Goal: Information Seeking & Learning: Learn about a topic

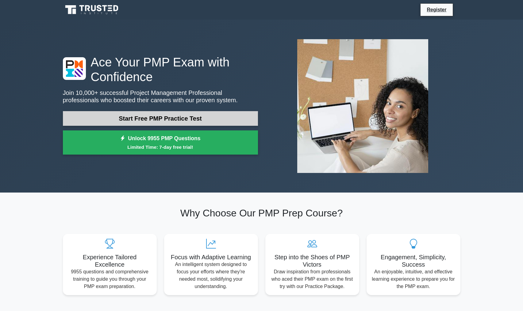
click at [184, 117] on link "Start Free PMP Practice Test" at bounding box center [160, 118] width 195 height 15
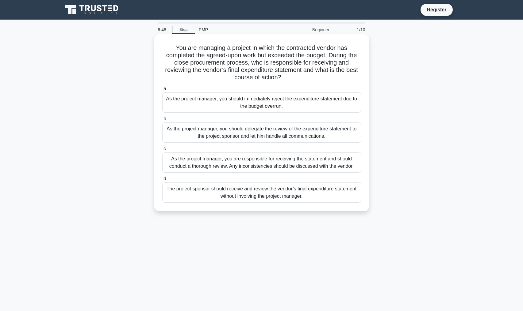
click at [239, 135] on div "As the project manager, you should delegate the review of the expenditure state…" at bounding box center [261, 133] width 199 height 20
click at [162, 121] on input "b. As the project manager, you should delegate the review of the expenditure st…" at bounding box center [162, 119] width 0 height 4
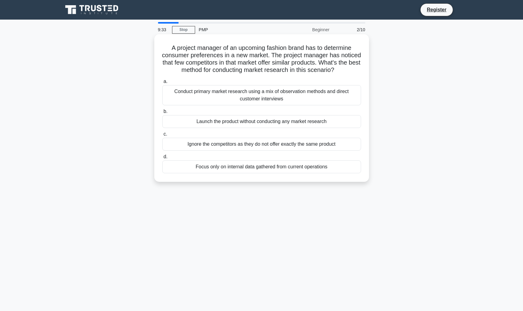
click at [252, 93] on div "Conduct primary market research using a mix of observation methods and direct c…" at bounding box center [261, 95] width 199 height 20
click at [162, 84] on input "a. Conduct primary market research using a mix of observation methods and direc…" at bounding box center [162, 82] width 0 height 4
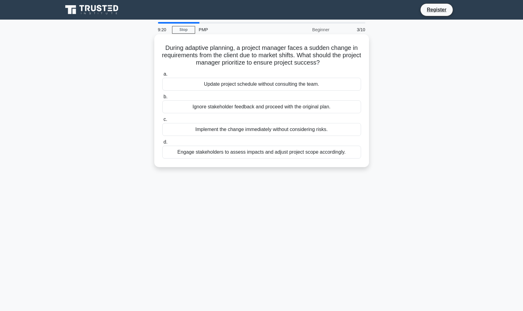
click at [317, 155] on div "Engage stakeholders to assess impacts and adjust project scope accordingly." at bounding box center [261, 152] width 199 height 13
click at [162, 144] on input "d. Engage stakeholders to assess impacts and adjust project scope accordingly." at bounding box center [162, 142] width 0 height 4
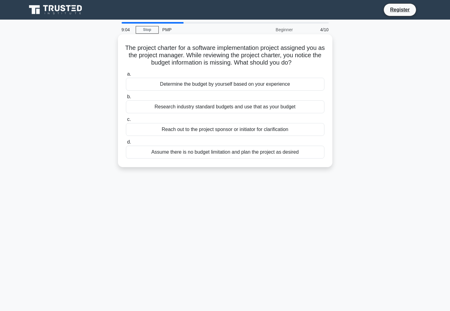
click at [221, 131] on div "Reach out to the project sponsor or initiator for clarification" at bounding box center [225, 129] width 199 height 13
click at [126, 122] on input "c. Reach out to the project sponsor or initiator for clarification" at bounding box center [126, 120] width 0 height 4
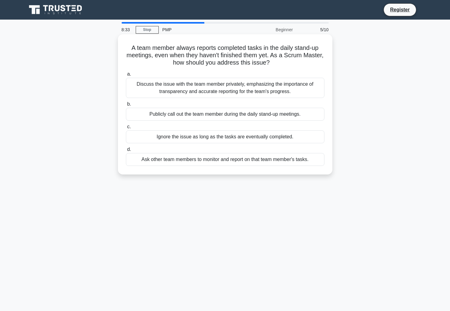
click at [298, 89] on div "Discuss the issue with the team member privately, emphasizing the importance of…" at bounding box center [225, 88] width 199 height 20
click at [126, 76] on input "a. Discuss the issue with the team member privately, emphasizing the importance…" at bounding box center [126, 74] width 0 height 4
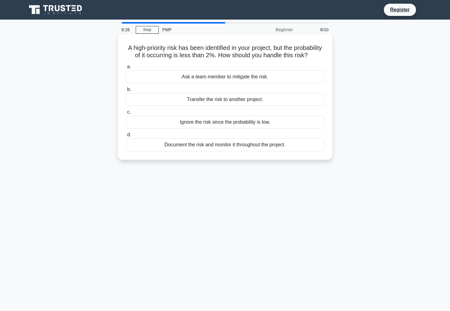
click at [282, 148] on div "Document the risk and monitor it throughout the project." at bounding box center [225, 145] width 199 height 13
click at [126, 137] on input "d. Document the risk and monitor it throughout the project." at bounding box center [126, 135] width 0 height 4
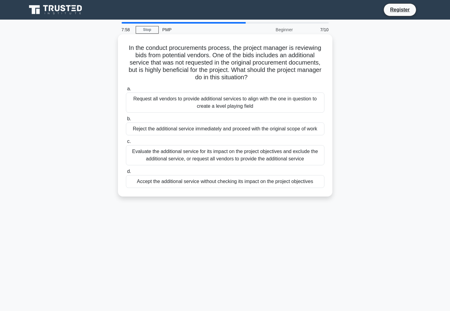
click at [308, 157] on div "Evaluate the additional service for its impact on the project objectives and ex…" at bounding box center [225, 155] width 199 height 20
click at [126, 144] on input "c. Evaluate the additional service for its impact on the project objectives and…" at bounding box center [126, 142] width 0 height 4
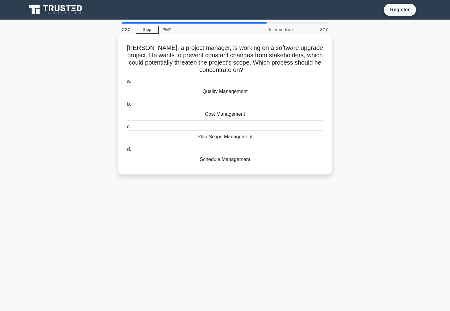
click at [277, 141] on div "Plan Scope Management" at bounding box center [225, 137] width 199 height 13
click at [126, 129] on input "c. Plan Scope Management" at bounding box center [126, 127] width 0 height 4
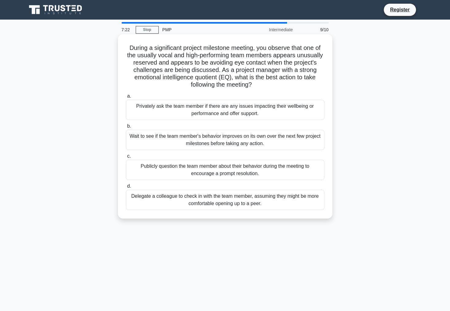
click at [309, 114] on div "Privately ask the team member if there are any issues impacting their wellbeing…" at bounding box center [225, 110] width 199 height 20
click at [126, 98] on input "a. Privately ask the team member if there are any issues impacting their wellbe…" at bounding box center [126, 96] width 0 height 4
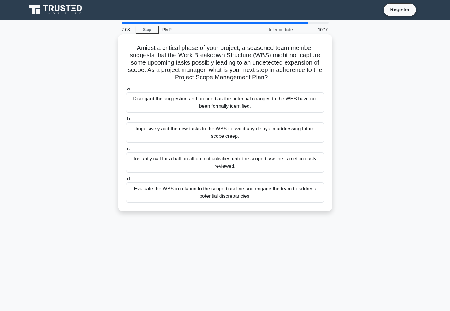
click at [287, 196] on div "Evaluate the WBS in relation to the scope baseline and engage the team to addre…" at bounding box center [225, 193] width 199 height 20
click at [126, 181] on input "d. Evaluate the WBS in relation to the scope baseline and engage the team to ad…" at bounding box center [126, 179] width 0 height 4
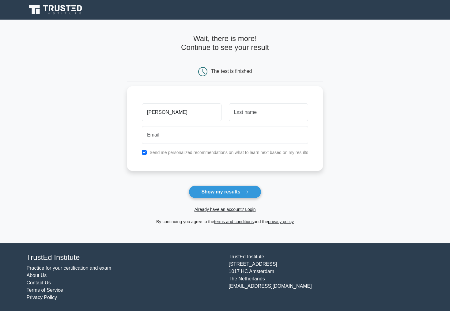
type input "[PERSON_NAME]"
type input "Son"
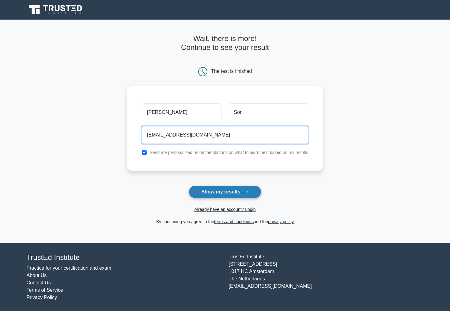
type input "maplebricklab1@gmail.com"
click at [249, 192] on icon at bounding box center [245, 192] width 8 height 3
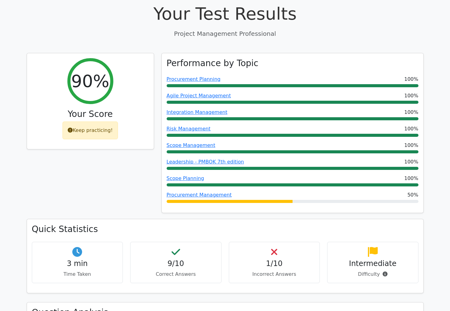
scroll to position [223, 0]
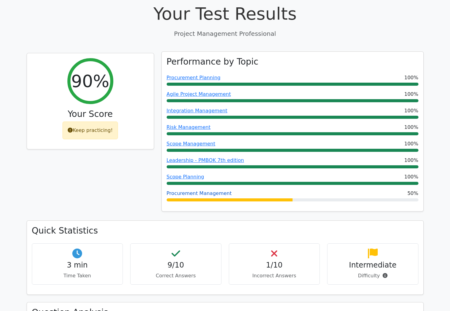
click at [203, 191] on link "Procurement Management" at bounding box center [199, 194] width 65 height 6
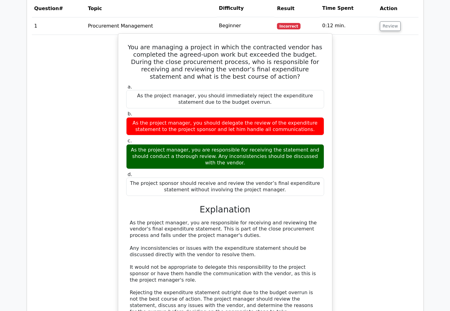
scroll to position [550, 0]
